Goal: Task Accomplishment & Management: Manage account settings

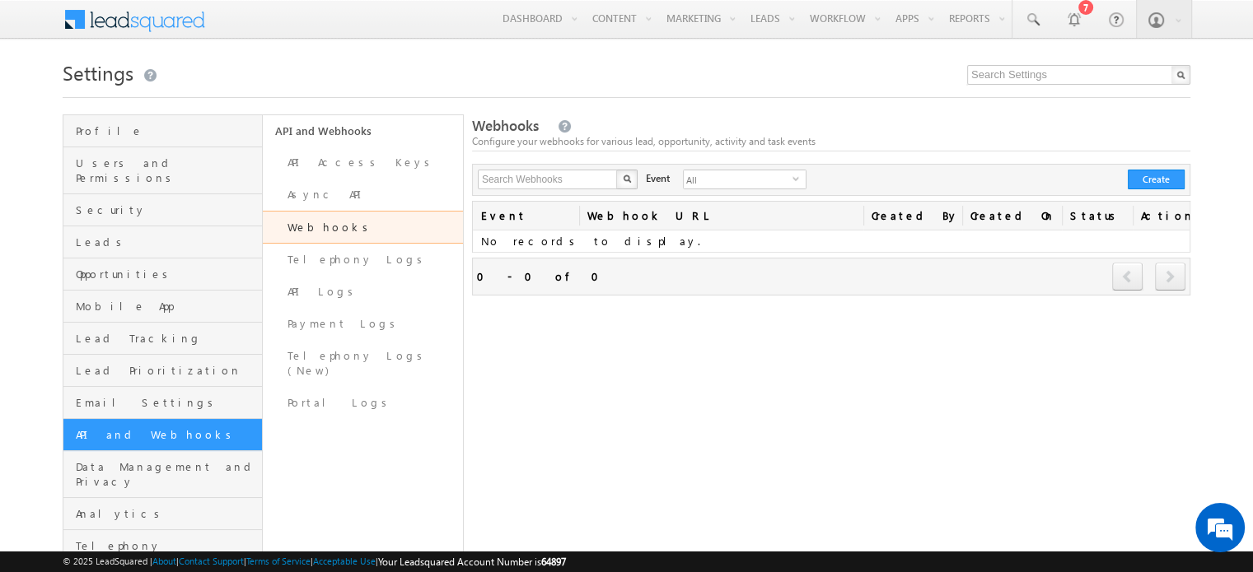
click at [781, 98] on div at bounding box center [626, 92] width 1127 height 11
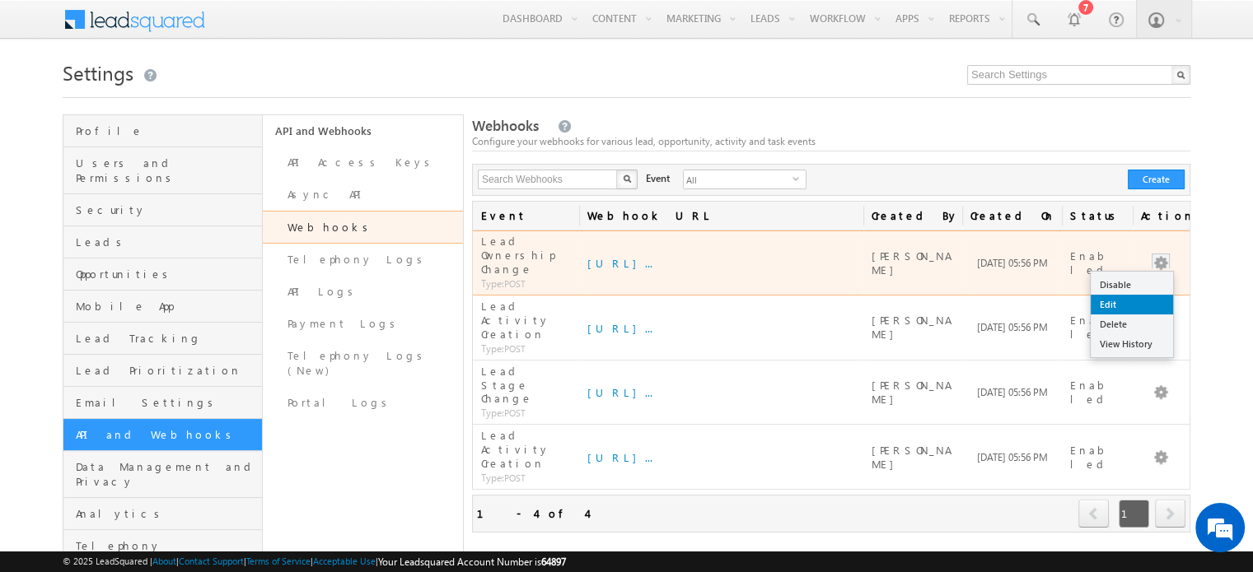
click at [1138, 295] on link "Edit" at bounding box center [1131, 305] width 82 height 20
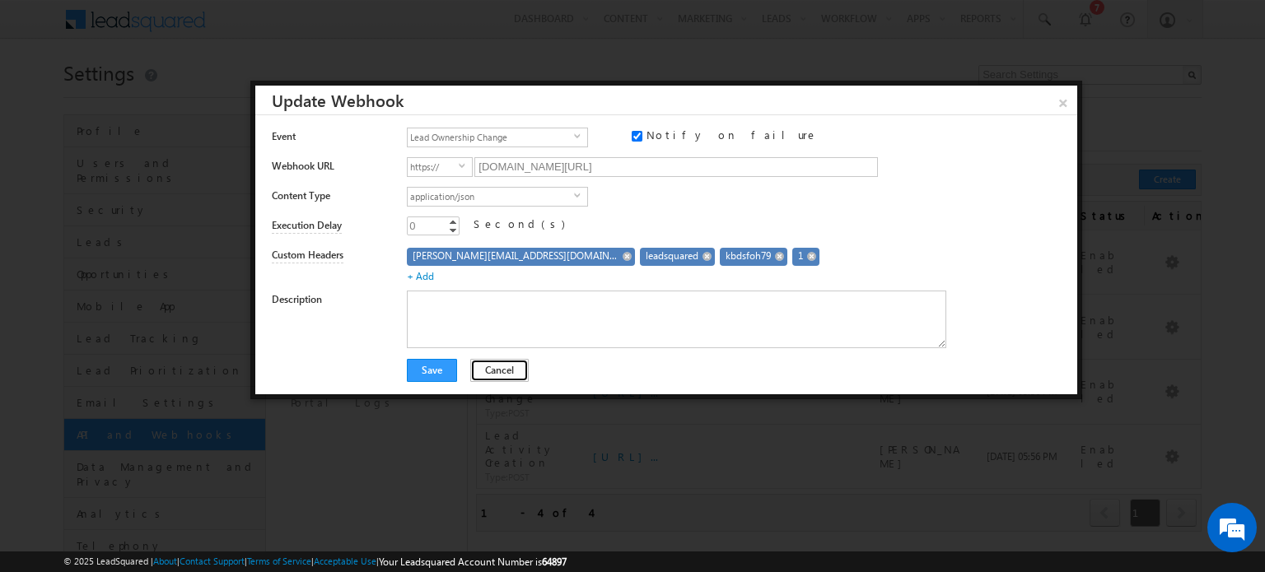
click at [498, 362] on button "Cancel" at bounding box center [499, 370] width 58 height 23
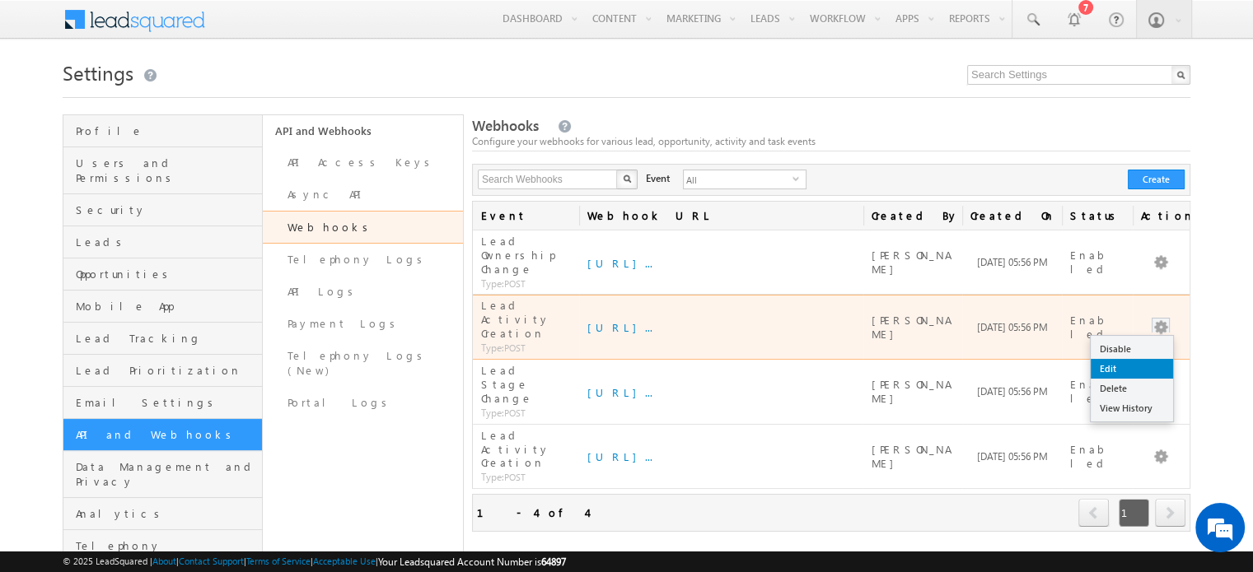
click at [1123, 359] on link "Edit" at bounding box center [1131, 369] width 82 height 20
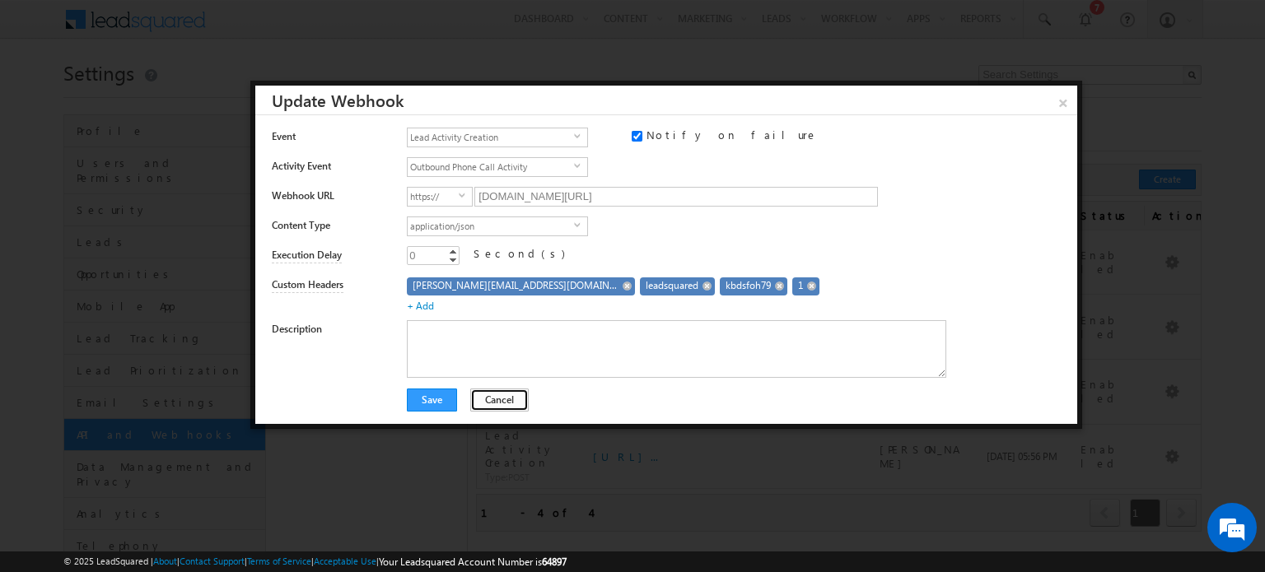
click at [494, 399] on button "Cancel" at bounding box center [499, 400] width 58 height 23
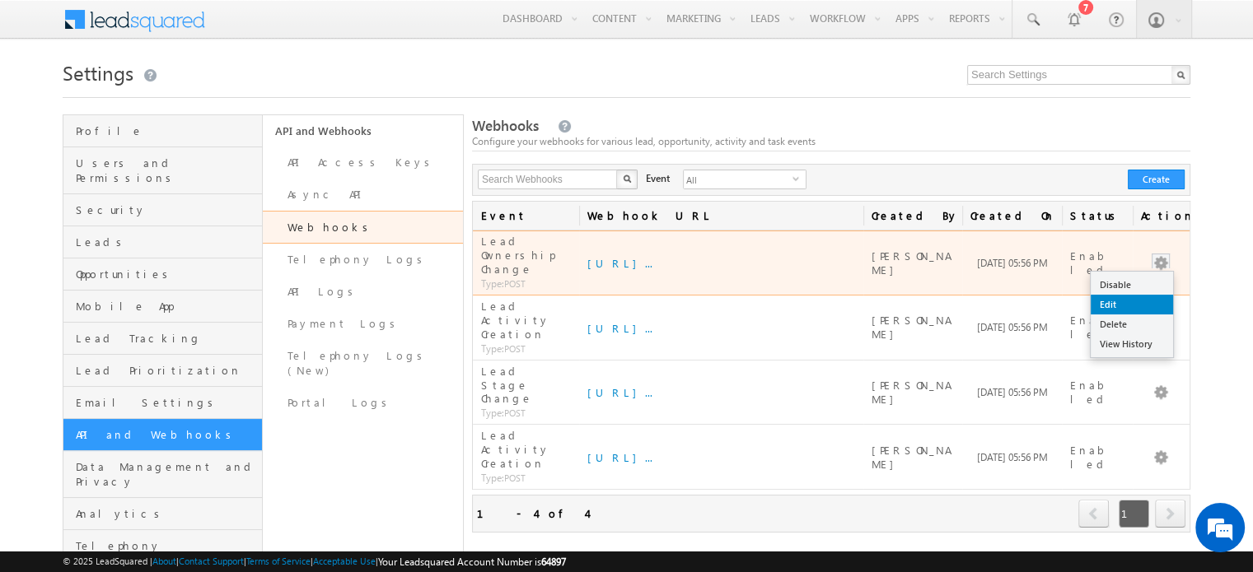
click at [1135, 295] on link "Edit" at bounding box center [1131, 305] width 82 height 20
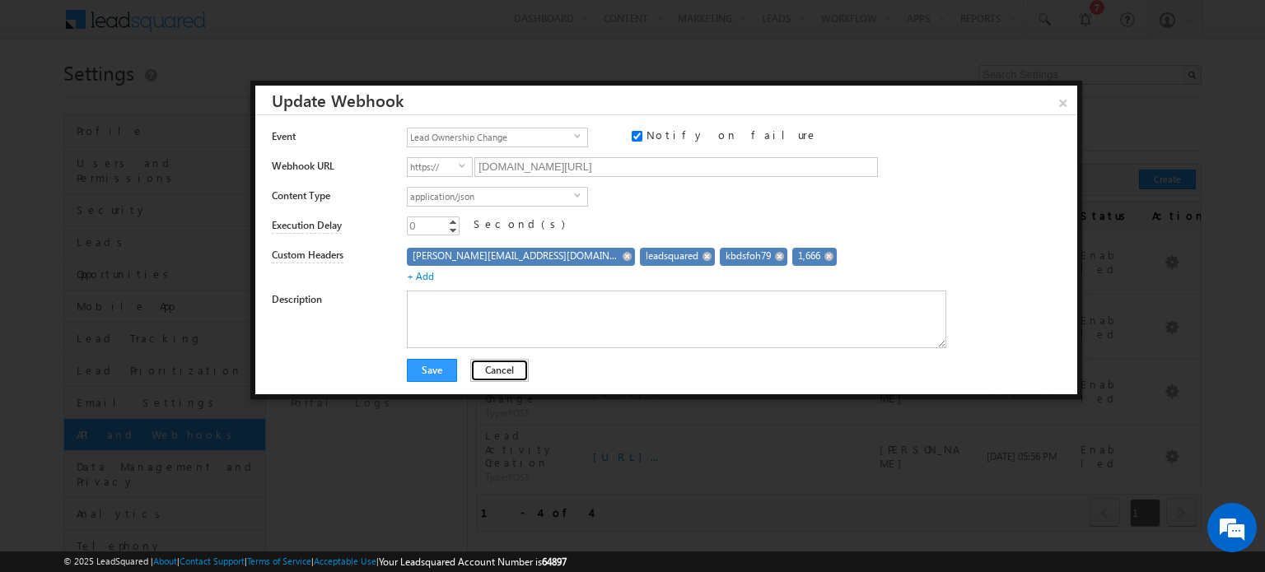
click at [492, 363] on button "Cancel" at bounding box center [499, 370] width 58 height 23
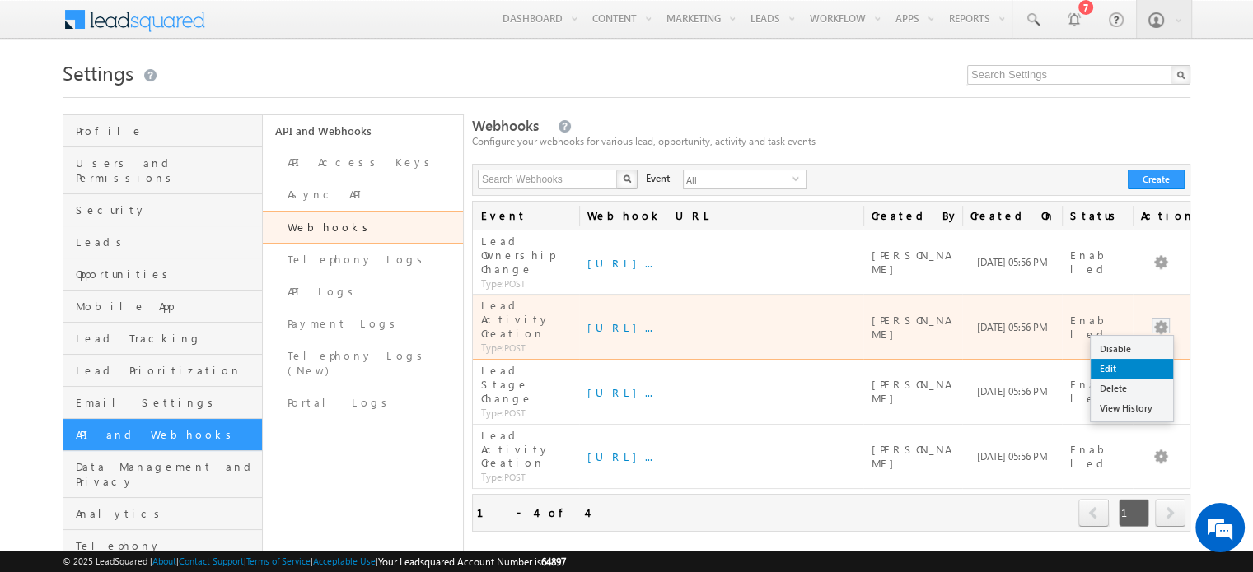
click at [1127, 359] on link "Edit" at bounding box center [1131, 369] width 82 height 20
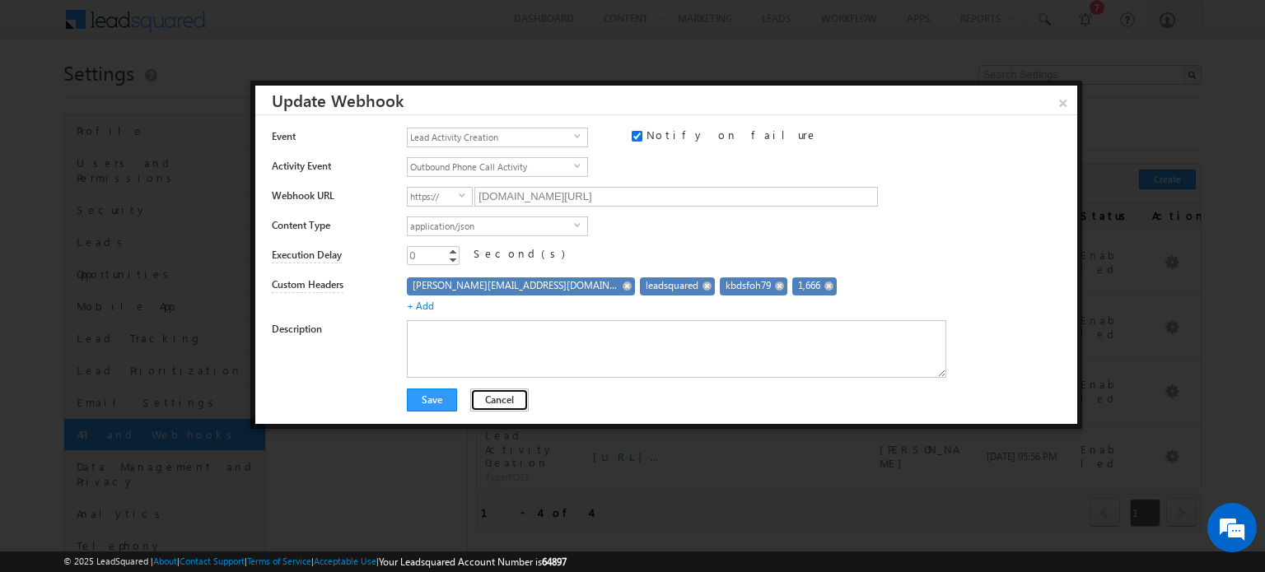
click at [500, 394] on button "Cancel" at bounding box center [499, 400] width 58 height 23
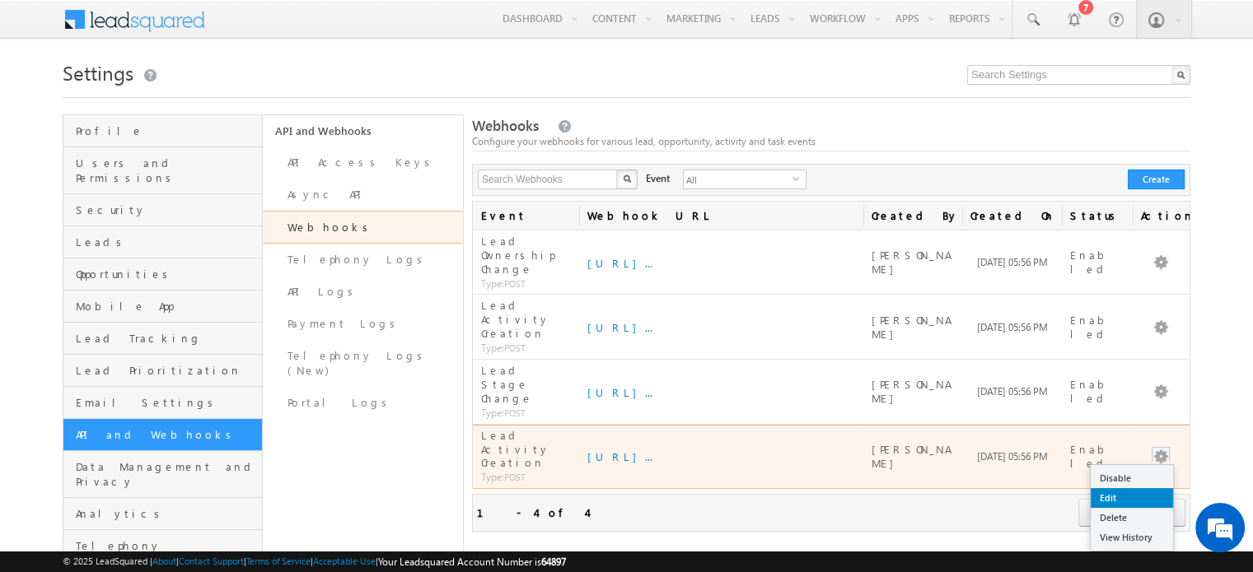
click at [1115, 488] on link "Edit" at bounding box center [1131, 498] width 82 height 20
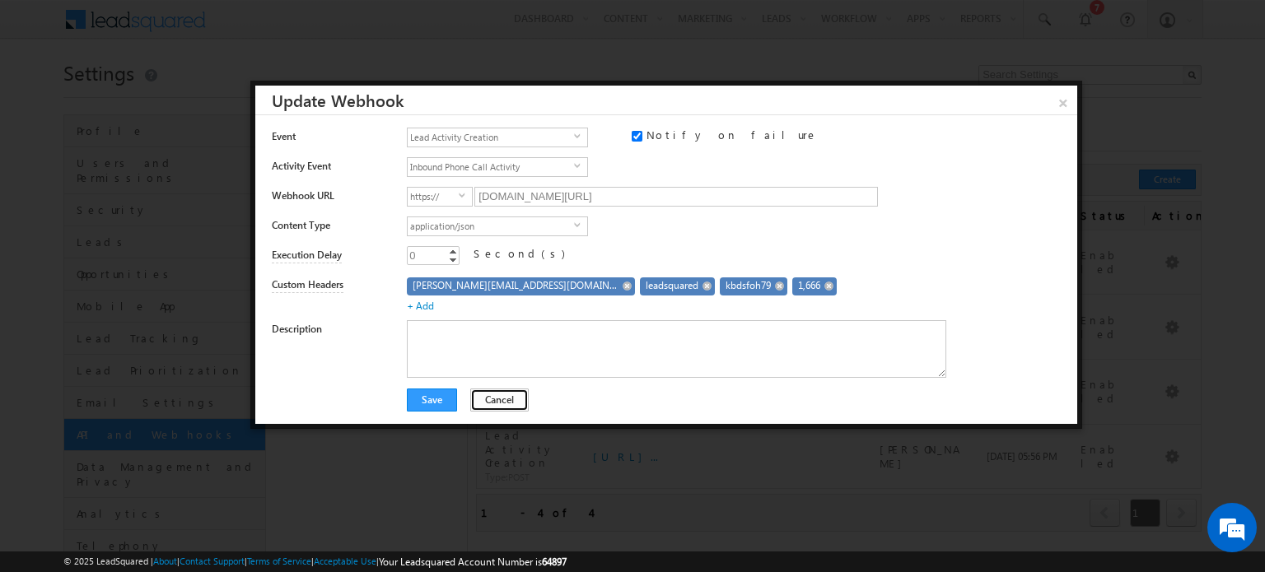
click at [485, 397] on button "Cancel" at bounding box center [499, 400] width 58 height 23
